Goal: Task Accomplishment & Management: Manage account settings

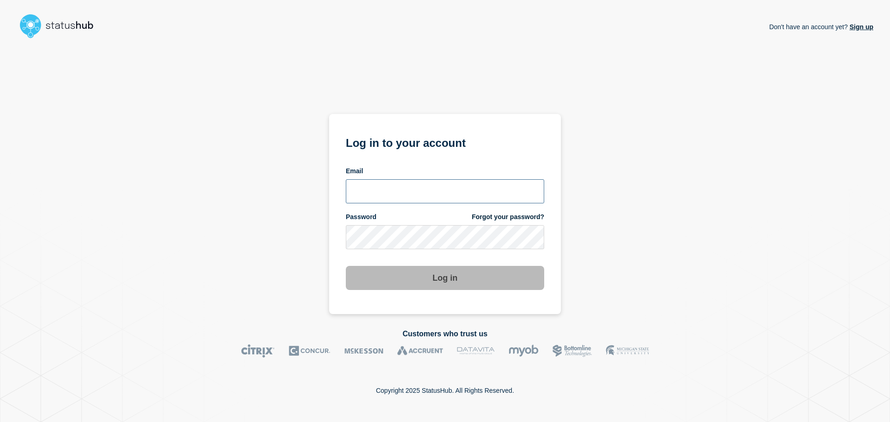
type input "xandra.martens@conexon.us"
click at [456, 289] on button "Log in" at bounding box center [445, 278] width 198 height 24
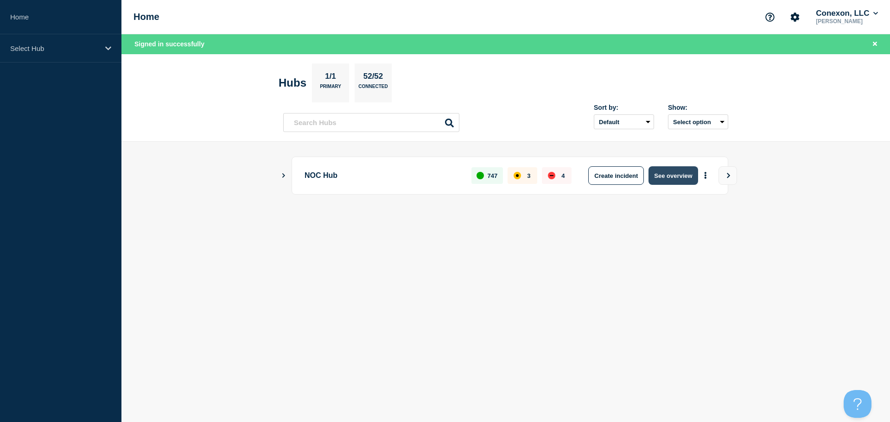
click at [662, 181] on button "See overview" at bounding box center [673, 175] width 49 height 19
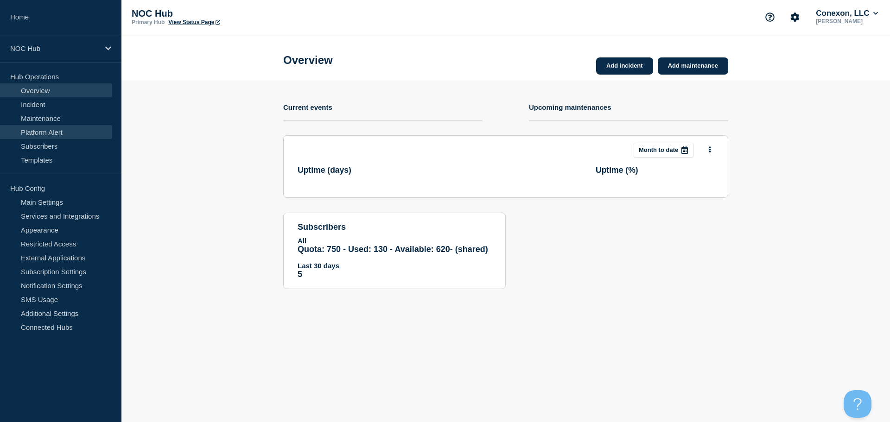
click at [49, 125] on link "Platform Alert" at bounding box center [56, 132] width 112 height 14
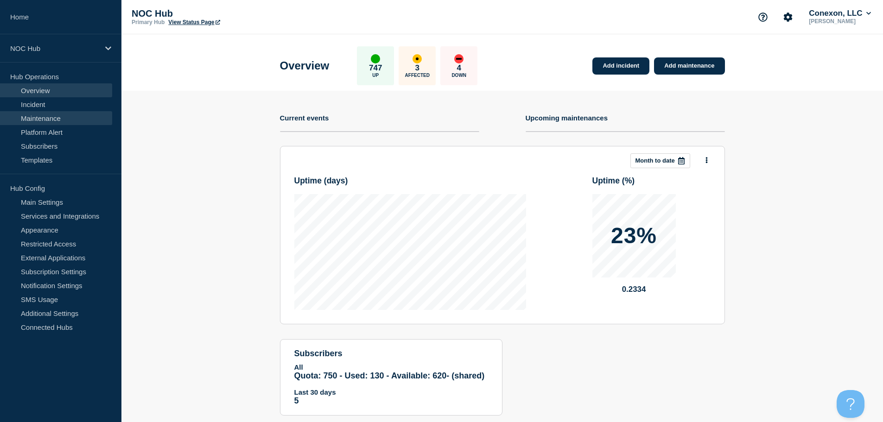
click at [53, 122] on link "Maintenance" at bounding box center [56, 118] width 112 height 14
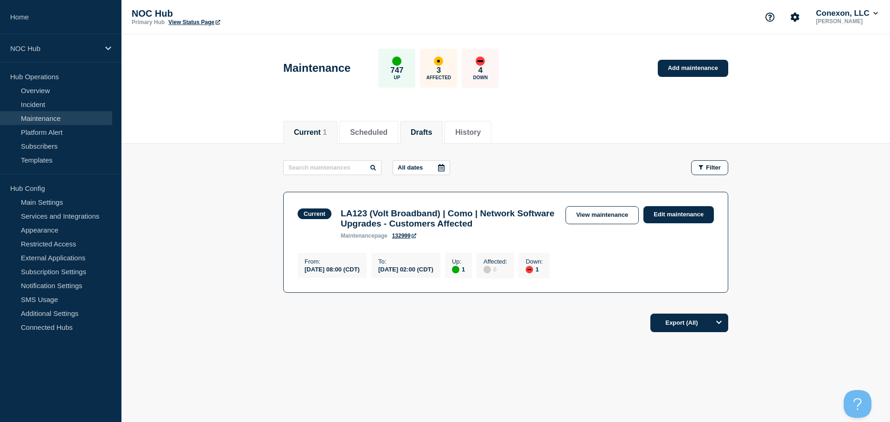
click at [428, 128] on button "Drafts" at bounding box center [421, 132] width 21 height 8
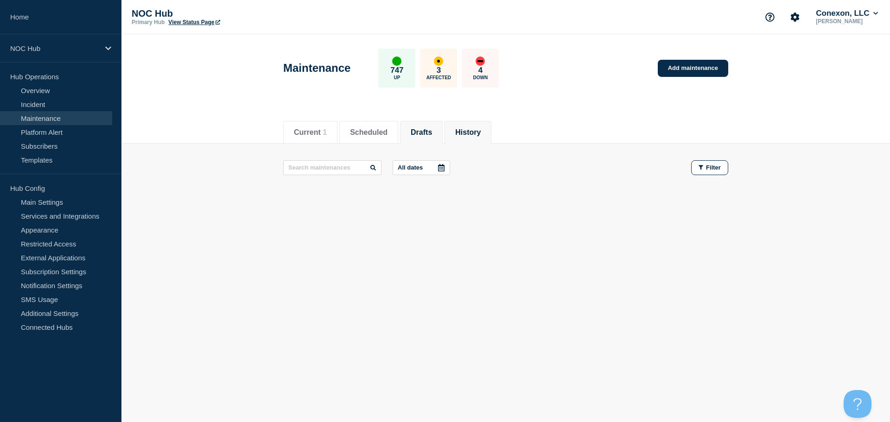
click at [481, 134] on button "History" at bounding box center [467, 132] width 25 height 8
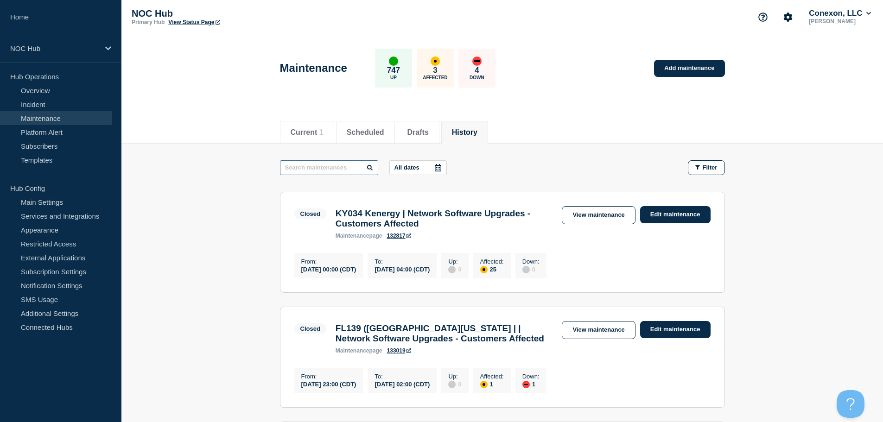
click at [319, 168] on input "text" at bounding box center [329, 167] width 98 height 15
type input "23540"
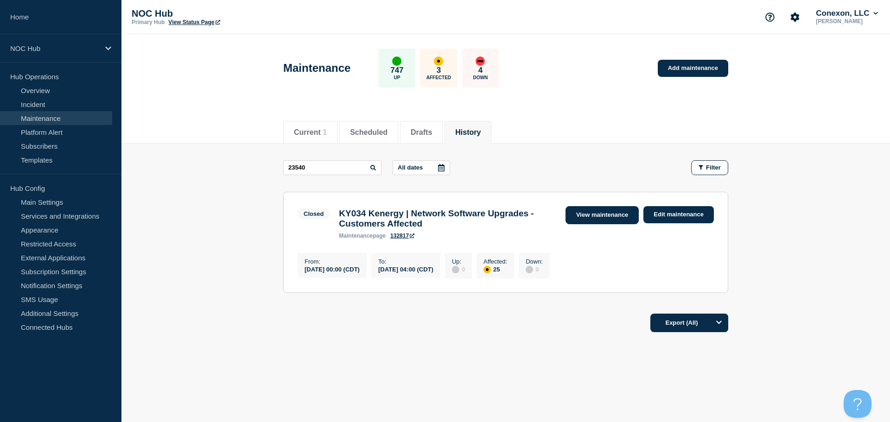
click at [569, 214] on link "View maintenance" at bounding box center [602, 215] width 73 height 18
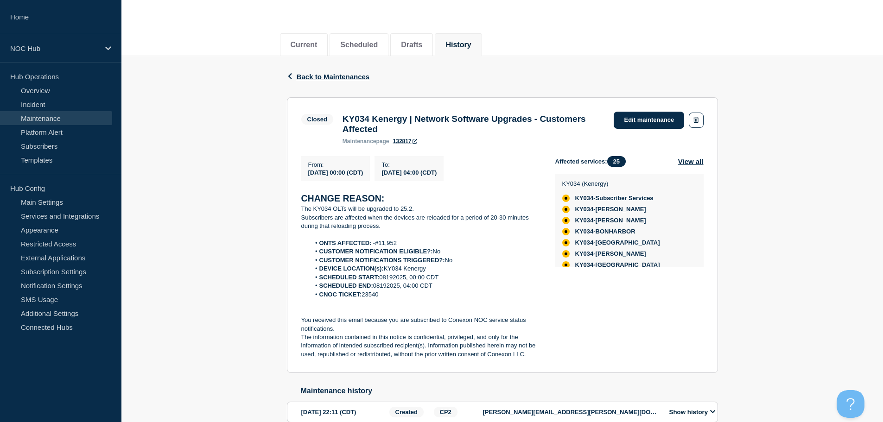
scroll to position [93, 0]
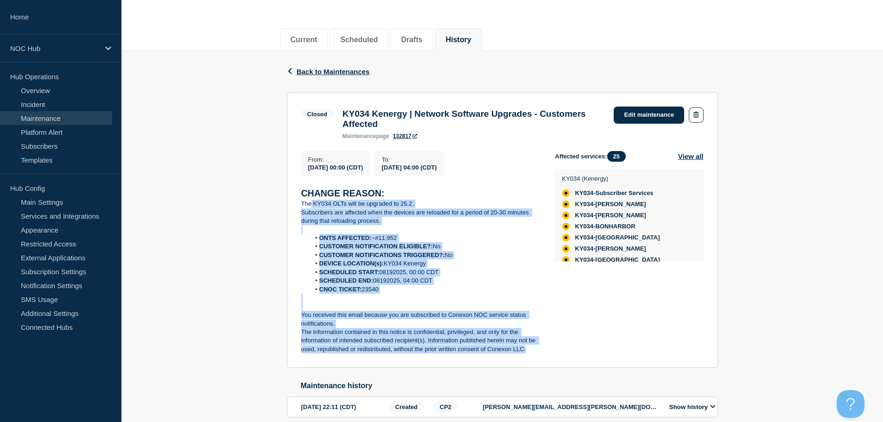
drag, startPoint x: 538, startPoint y: 359, endPoint x: 310, endPoint y: 208, distance: 273.3
click at [310, 208] on div "CHANGE REASON: The KY034 OLTs will be upgraded to 25.2. Subscribers are affecte…" at bounding box center [420, 270] width 239 height 167
click at [653, 112] on link "Edit maintenance" at bounding box center [649, 115] width 70 height 17
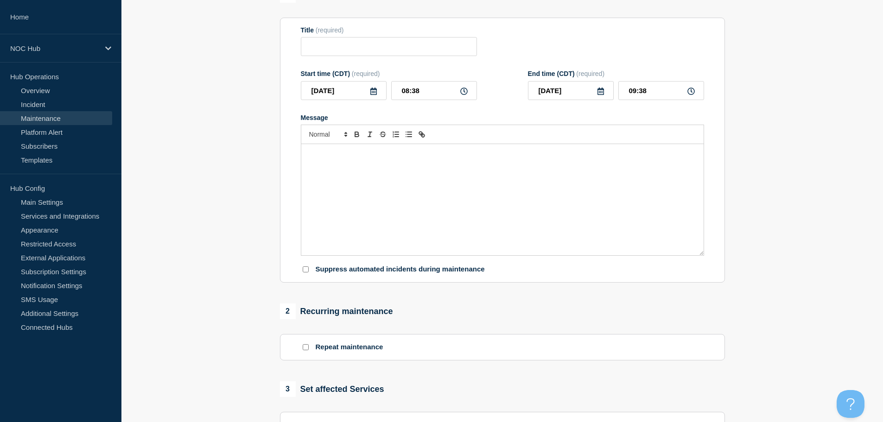
type input "KY034 Kenergy | Network Software Upgrades - Customers Affected"
type input "00:00"
type input "04:00"
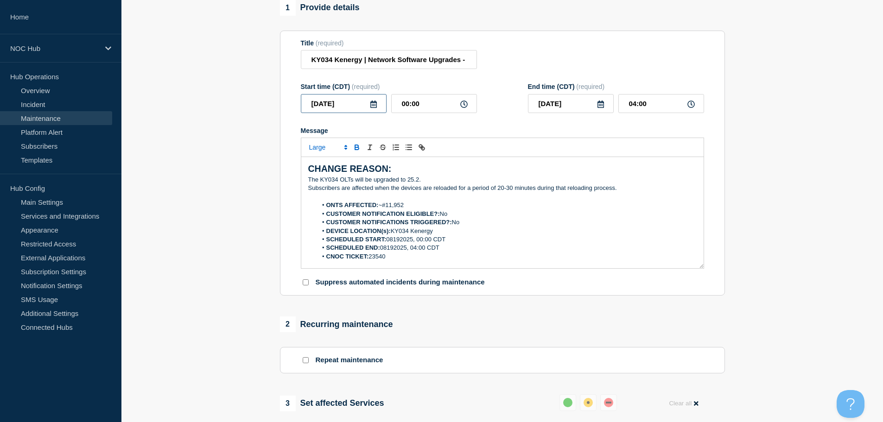
drag, startPoint x: 370, startPoint y: 114, endPoint x: 376, endPoint y: 111, distance: 6.6
click at [374, 113] on input "2025-08-19" at bounding box center [344, 103] width 86 height 19
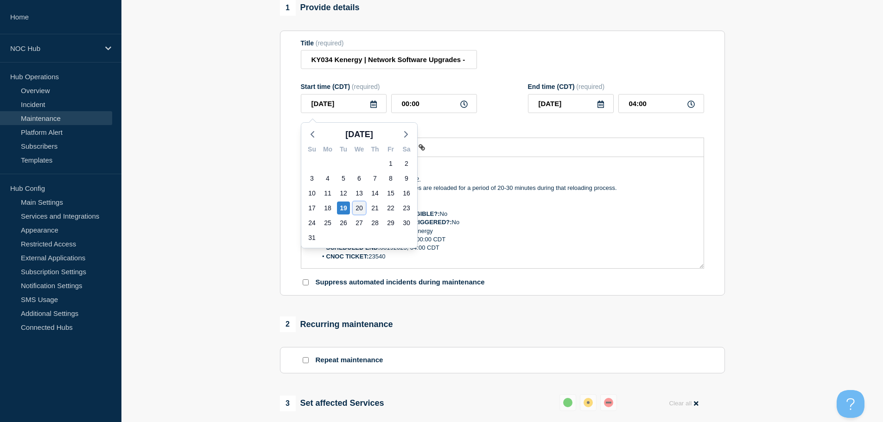
click at [354, 205] on div "20" at bounding box center [359, 208] width 13 height 13
type input "2025-08-20"
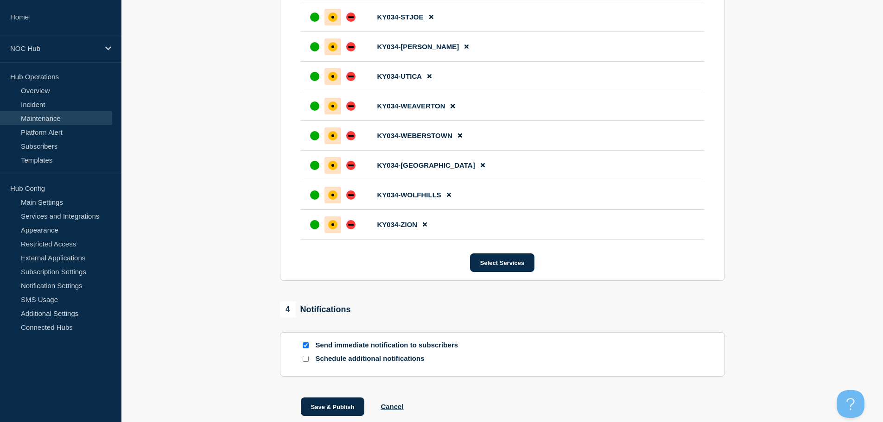
scroll to position [1116, 0]
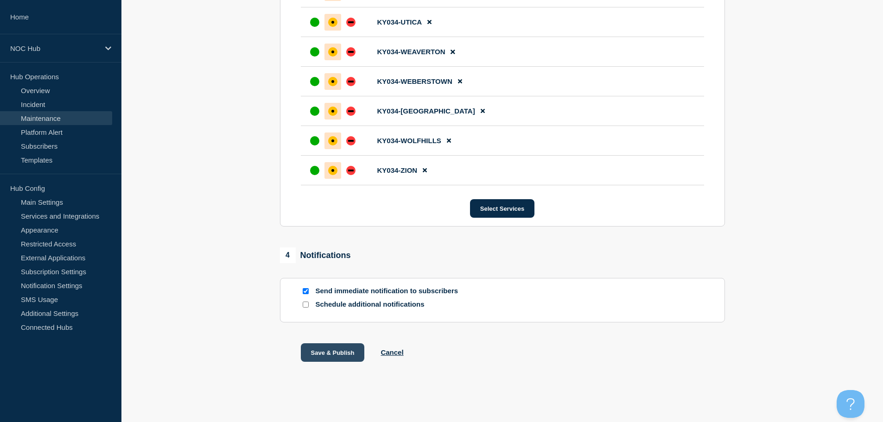
click at [346, 351] on button "Save & Publish" at bounding box center [333, 353] width 64 height 19
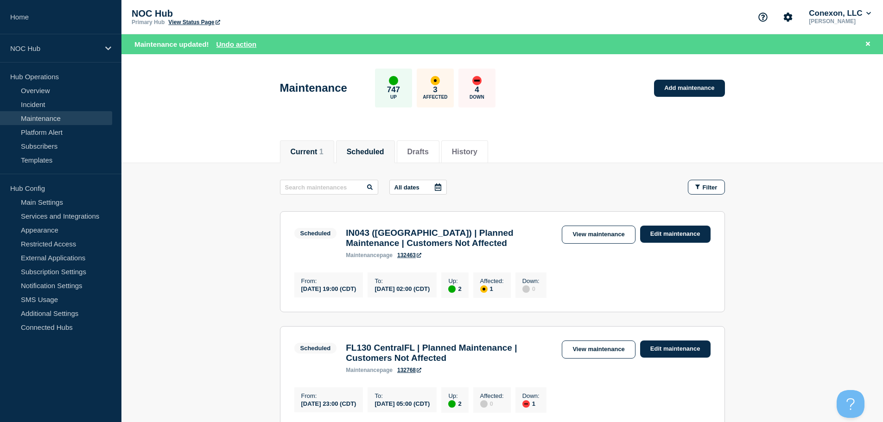
click at [318, 152] on button "Current 1" at bounding box center [307, 152] width 33 height 8
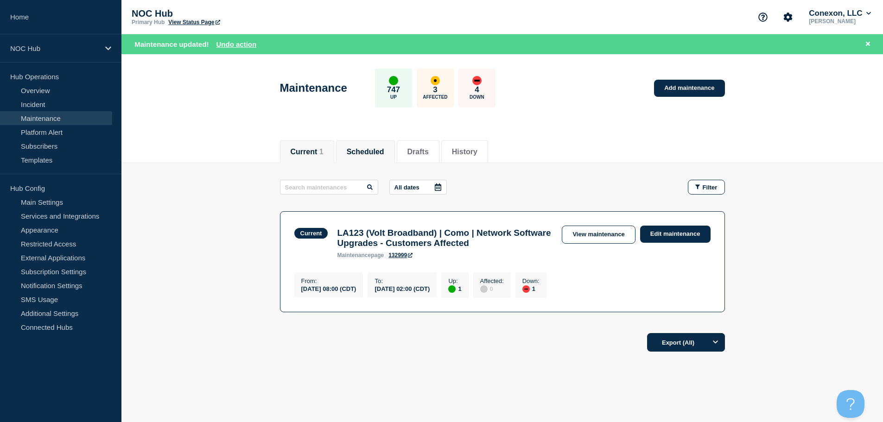
click at [370, 152] on button "Scheduled" at bounding box center [366, 152] width 38 height 8
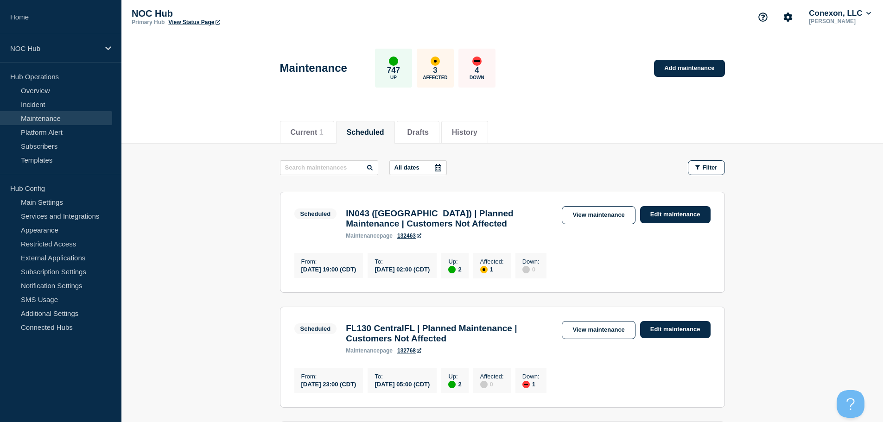
click at [591, 102] on header "Maintenance 747 Up 3 Affected 4 Down Add maintenance" at bounding box center [502, 72] width 762 height 77
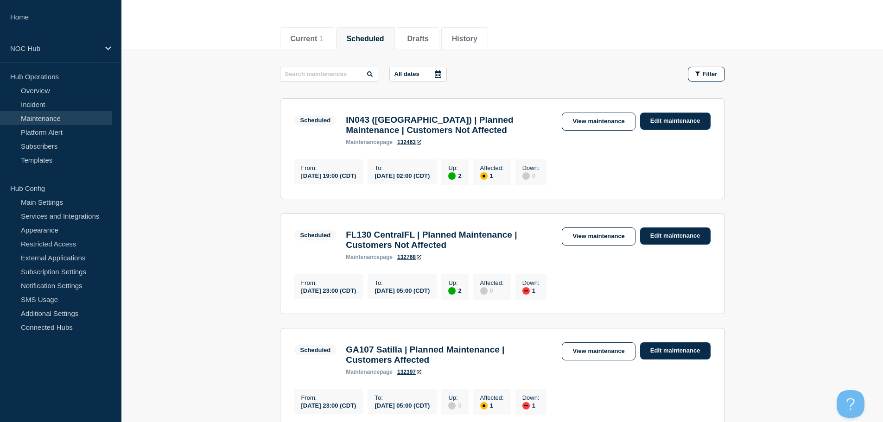
scroll to position [93, 0]
click at [308, 43] on button "Current 1" at bounding box center [307, 40] width 33 height 8
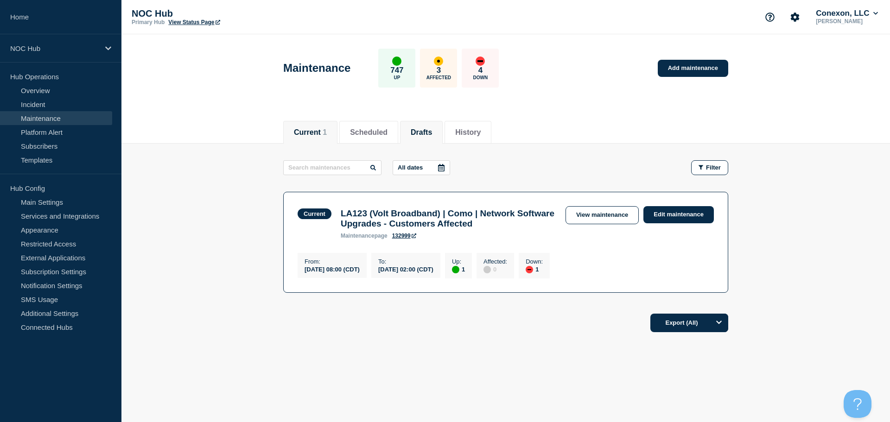
click at [424, 129] on button "Drafts" at bounding box center [421, 132] width 21 height 8
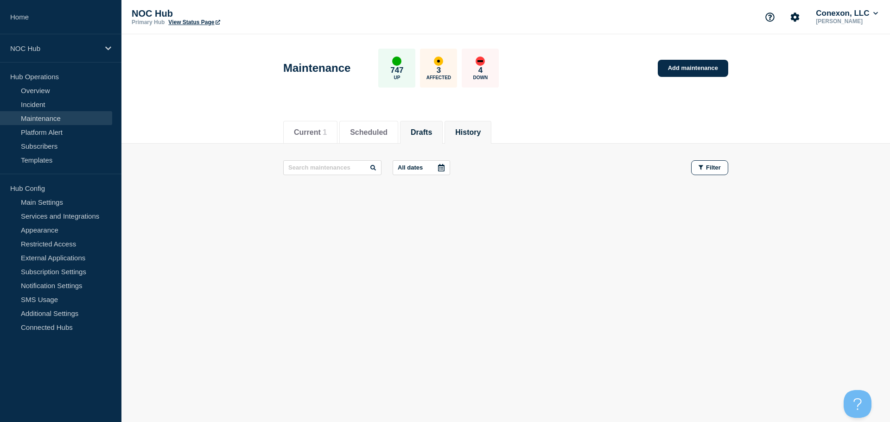
click at [470, 129] on button "History" at bounding box center [467, 132] width 25 height 8
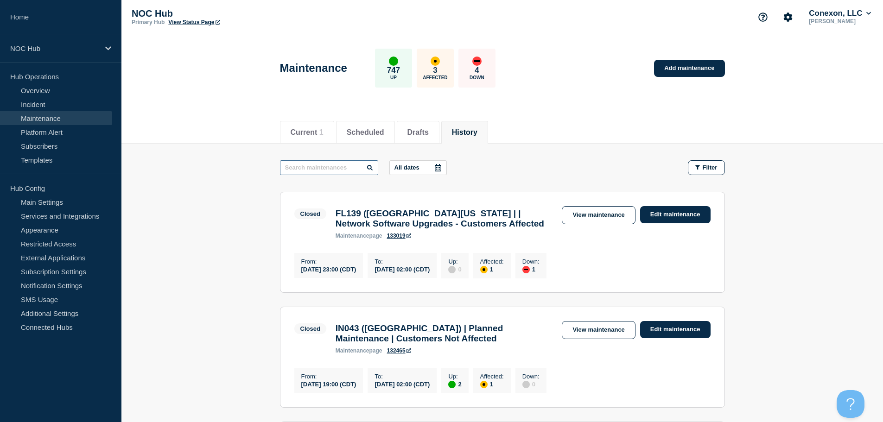
click at [338, 167] on input "text" at bounding box center [329, 167] width 98 height 15
type input "23540"
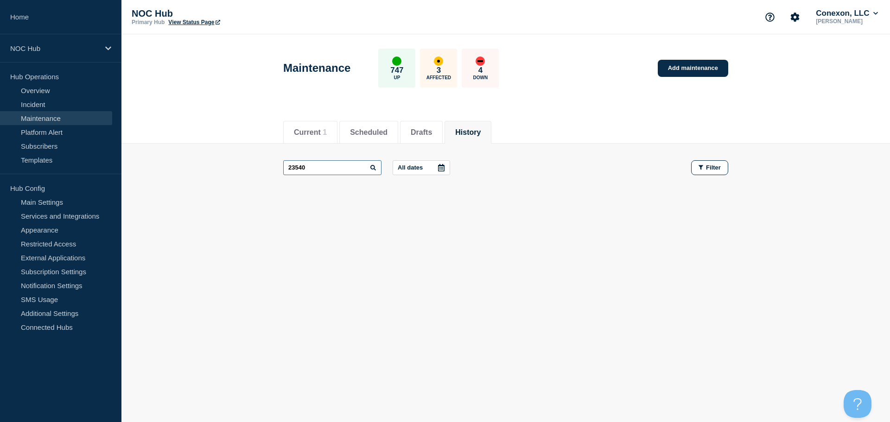
click at [309, 168] on input "23540" at bounding box center [332, 167] width 98 height 15
click at [388, 134] on button "Scheduled" at bounding box center [369, 132] width 38 height 8
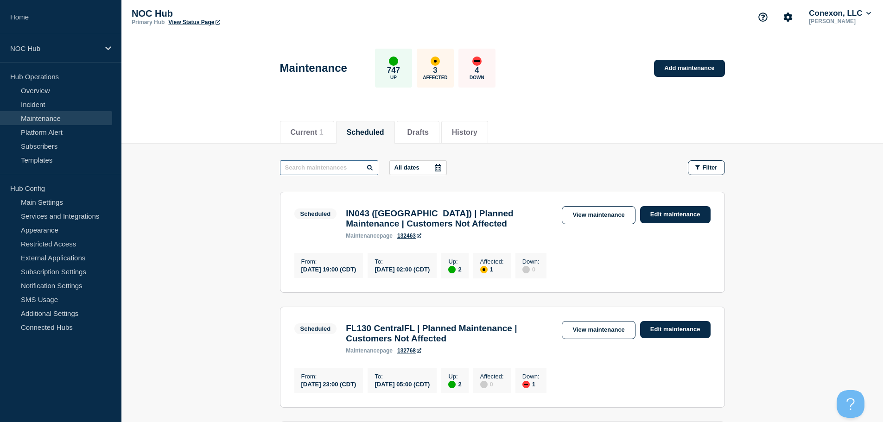
click at [321, 168] on input "text" at bounding box center [329, 167] width 98 height 15
paste input "23540"
type input "23540"
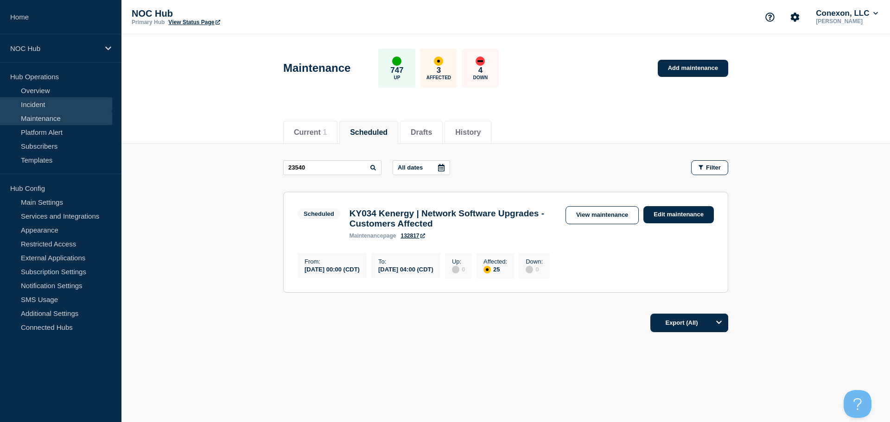
click at [45, 107] on link "Incident" at bounding box center [56, 104] width 112 height 14
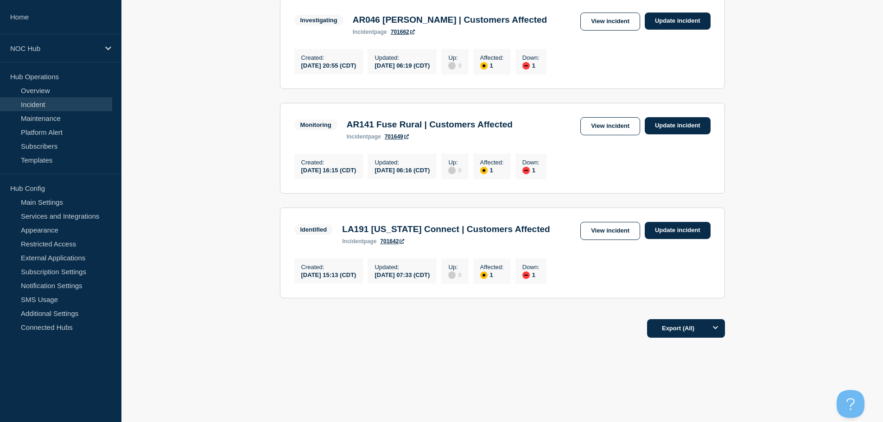
scroll to position [204, 0]
click at [604, 124] on link "View incident" at bounding box center [610, 126] width 60 height 18
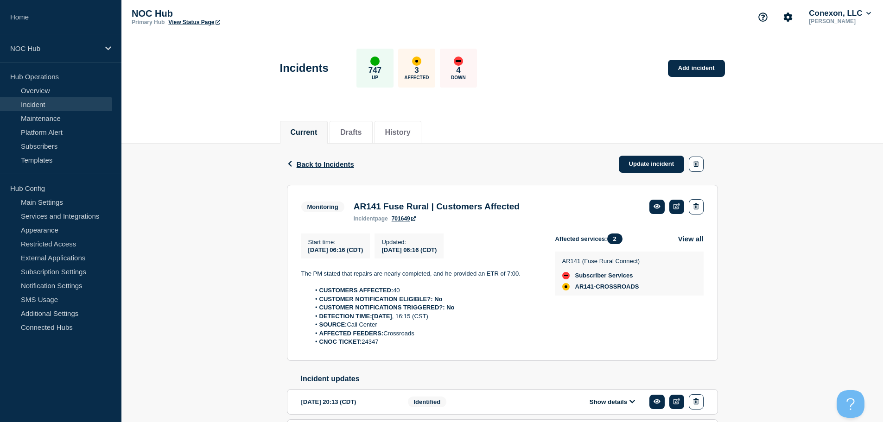
click at [370, 345] on li "CNOC TICKET: 24347" at bounding box center [425, 342] width 230 height 8
click at [322, 165] on span "Back to Incidents" at bounding box center [325, 164] width 57 height 8
